Goal: Information Seeking & Learning: Learn about a topic

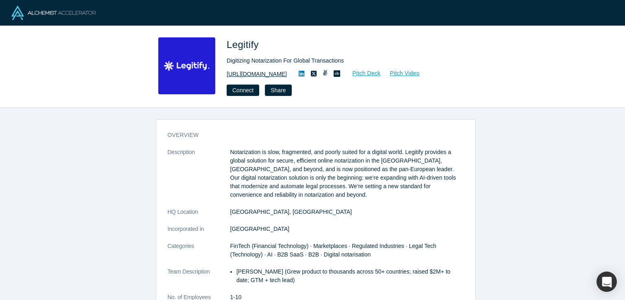
click at [262, 74] on link "https://www.legitify.eu/" at bounding box center [256, 74] width 60 height 9
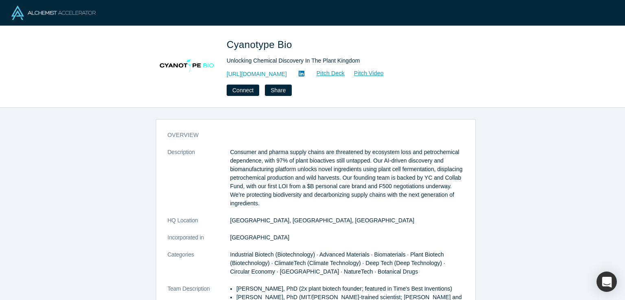
click at [250, 44] on span "Cyanotype Bio" at bounding box center [260, 44] width 68 height 11
copy span "Cyanotype"
